Goal: Information Seeking & Learning: Learn about a topic

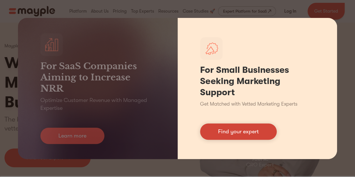
click at [223, 137] on link "Find your expert" at bounding box center [238, 132] width 77 height 16
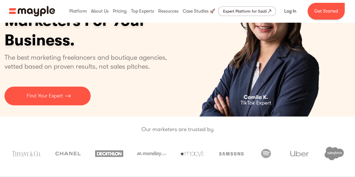
scroll to position [62, 0]
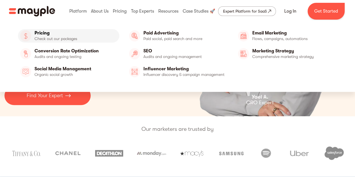
click at [44, 36] on link "Pricing" at bounding box center [68, 35] width 101 height 13
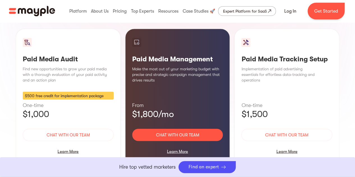
scroll to position [547, 0]
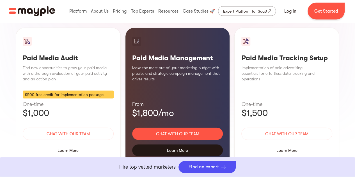
click at [181, 145] on div "Learn More" at bounding box center [177, 151] width 91 height 12
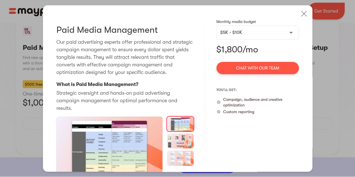
scroll to position [558, 0]
click at [288, 34] on div "$5K - $10K" at bounding box center [257, 32] width 75 height 7
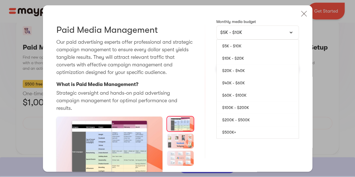
click at [278, 47] on link "$5K - $10K" at bounding box center [257, 46] width 82 height 12
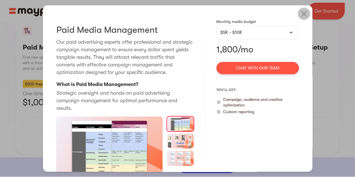
click at [299, 15] on img at bounding box center [303, 14] width 12 height 12
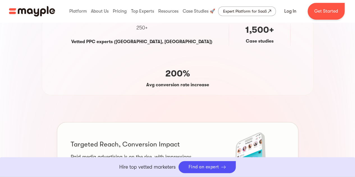
scroll to position [245, 0]
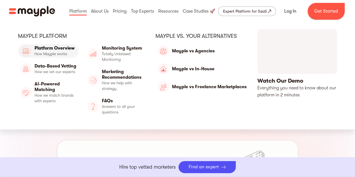
click at [54, 47] on link "Platform Overview" at bounding box center [48, 50] width 61 height 13
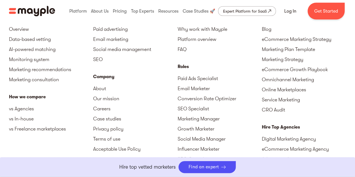
scroll to position [1661, 0]
